Goal: Task Accomplishment & Management: Manage account settings

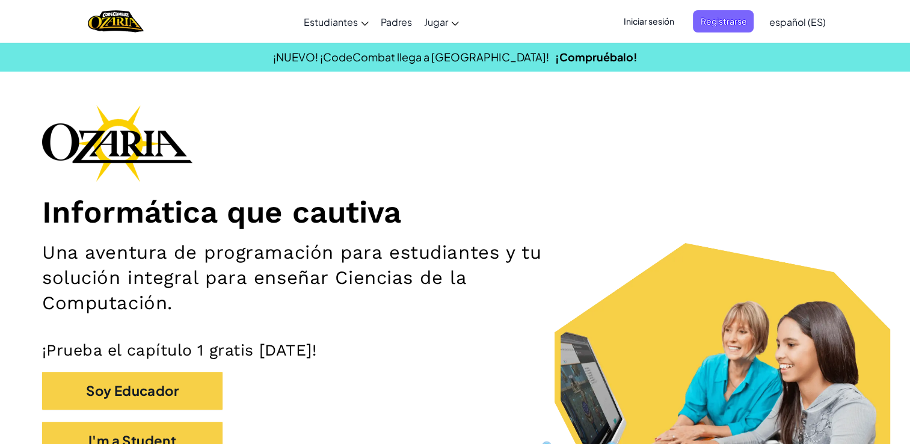
click at [655, 20] on span "Iniciar sesión" at bounding box center [648, 21] width 65 height 22
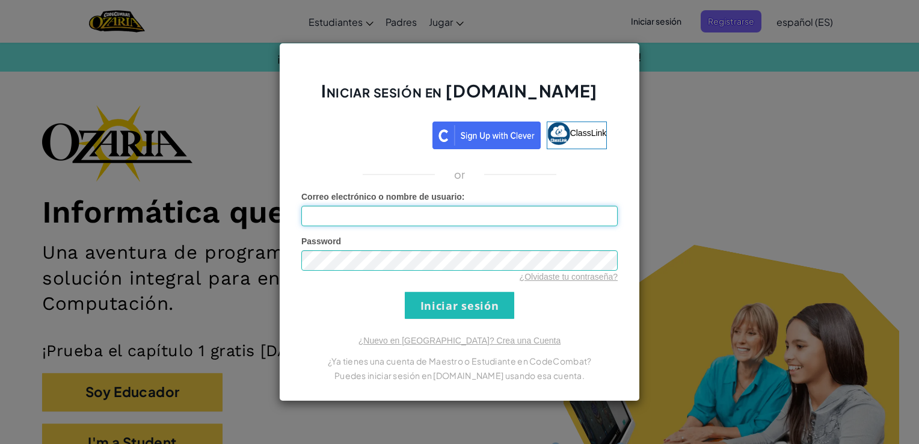
click at [512, 216] on input "Correo electrónico o nombre de usuario :" at bounding box center [459, 216] width 316 height 20
type input "[EMAIL_ADDRESS][DOMAIN_NAME]"
click at [452, 311] on input "Iniciar sesión" at bounding box center [459, 305] width 109 height 27
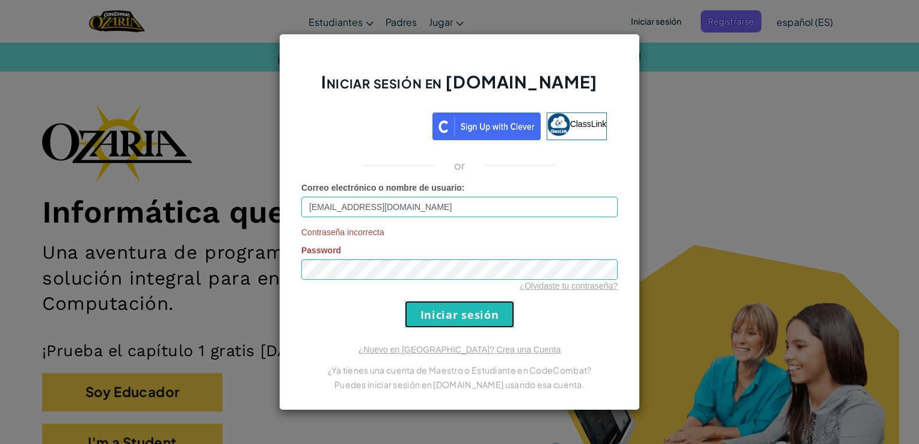
click at [474, 307] on input "Iniciar sesión" at bounding box center [459, 314] width 109 height 27
click at [501, 307] on input "Iniciar sesión" at bounding box center [459, 314] width 109 height 27
